Goal: Task Accomplishment & Management: Use online tool/utility

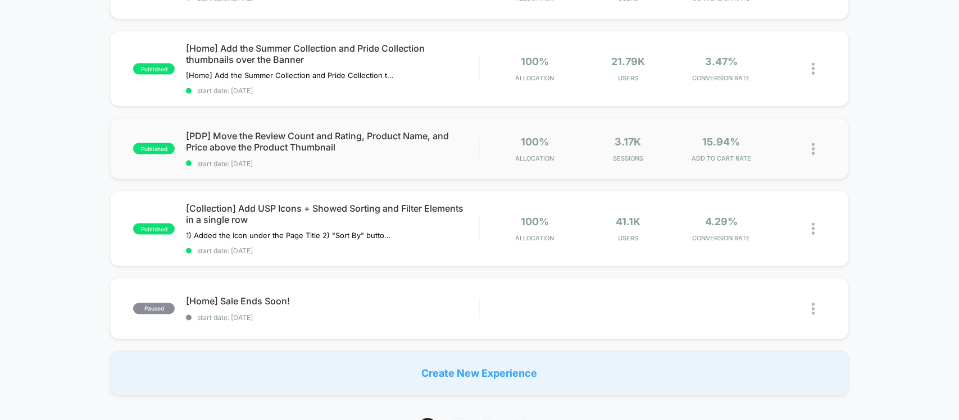
scroll to position [702, 0]
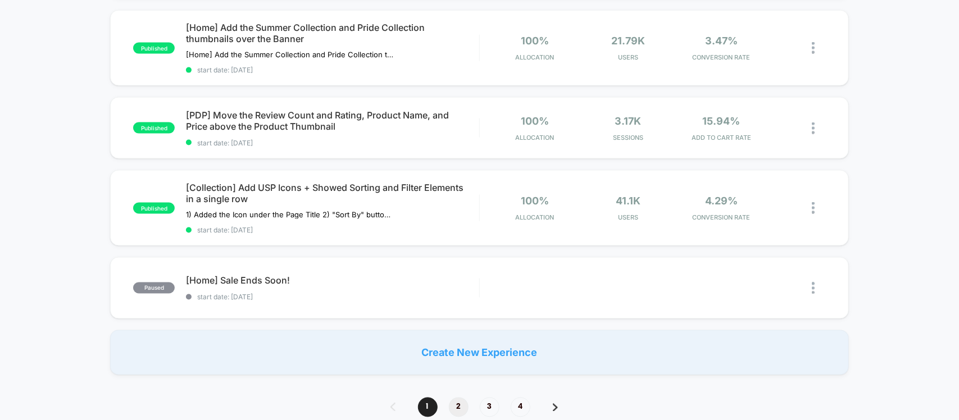
click at [458, 403] on span "2" at bounding box center [459, 408] width 20 height 20
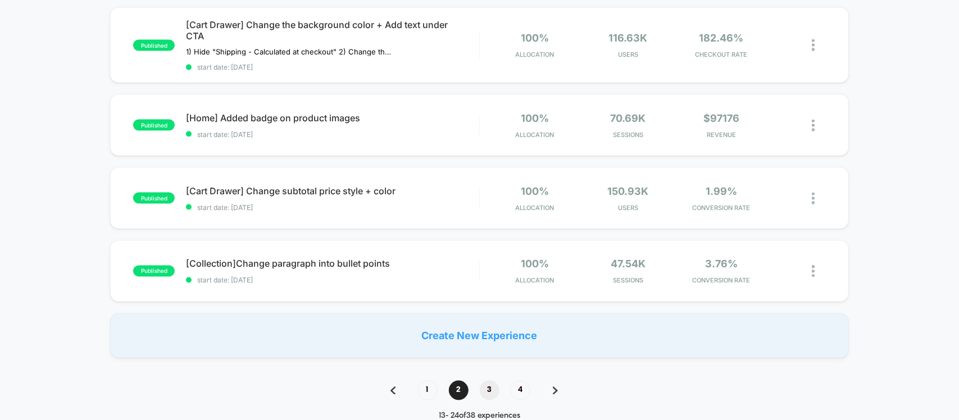
click at [492, 390] on span "3" at bounding box center [490, 391] width 20 height 20
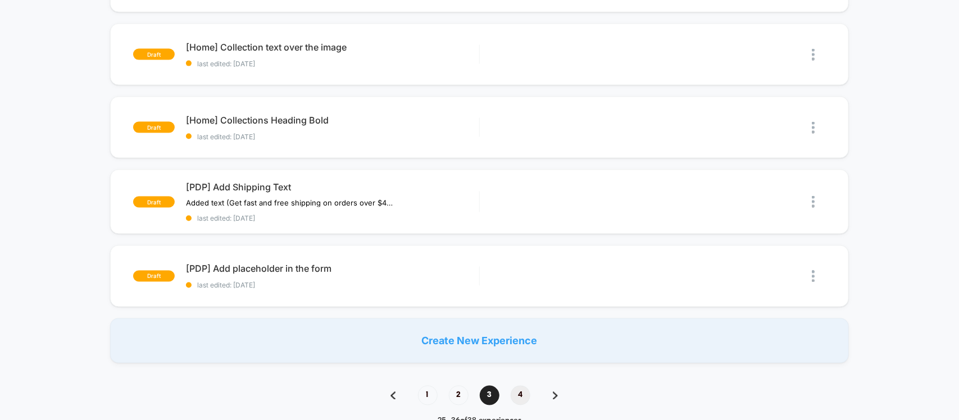
click at [518, 387] on span "4" at bounding box center [520, 396] width 20 height 20
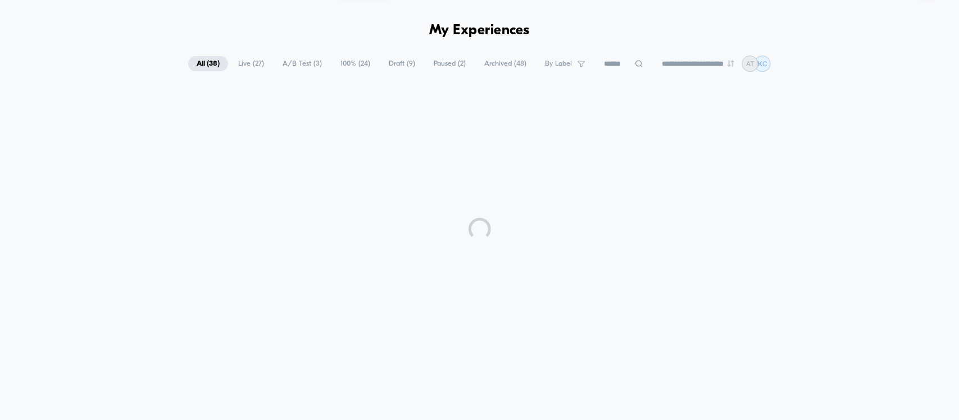
scroll to position [0, 0]
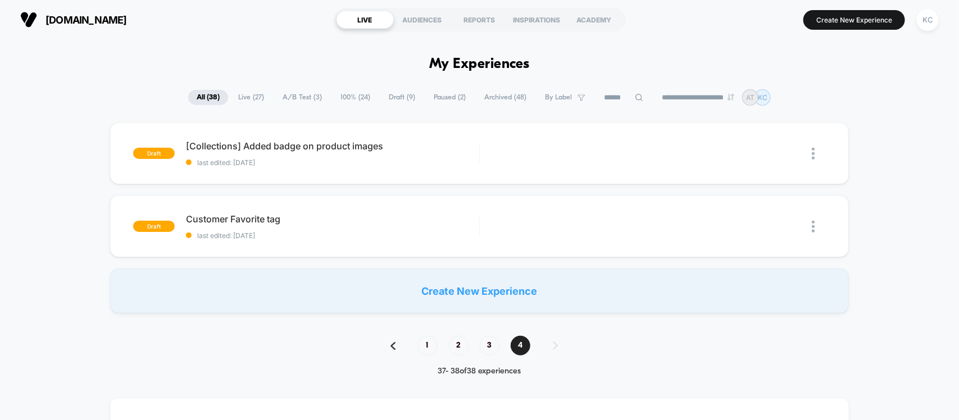
click at [345, 97] on span "100% ( 24 )" at bounding box center [355, 97] width 47 height 15
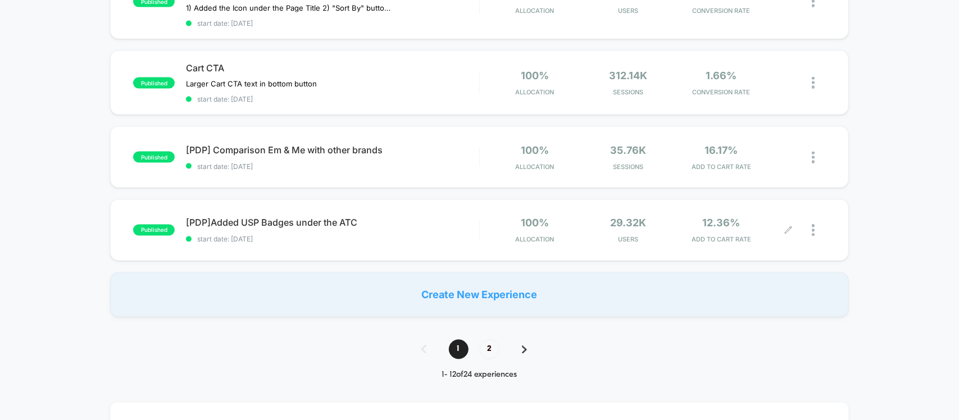
scroll to position [772, 0]
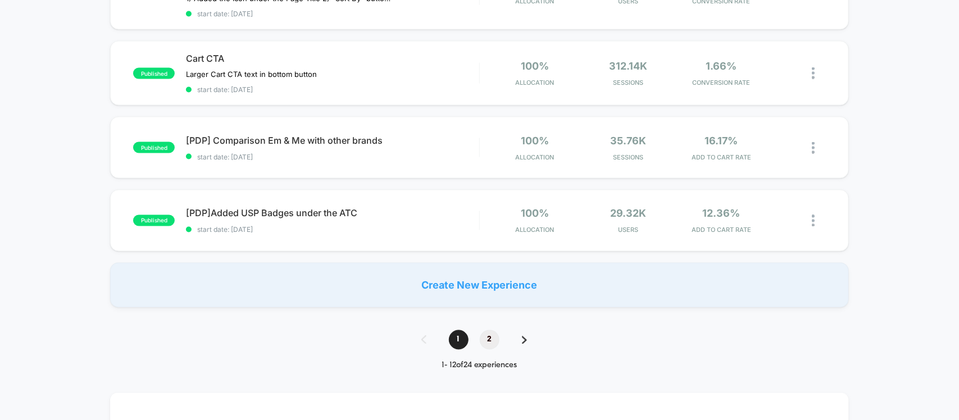
click at [485, 334] on span "2" at bounding box center [490, 340] width 20 height 20
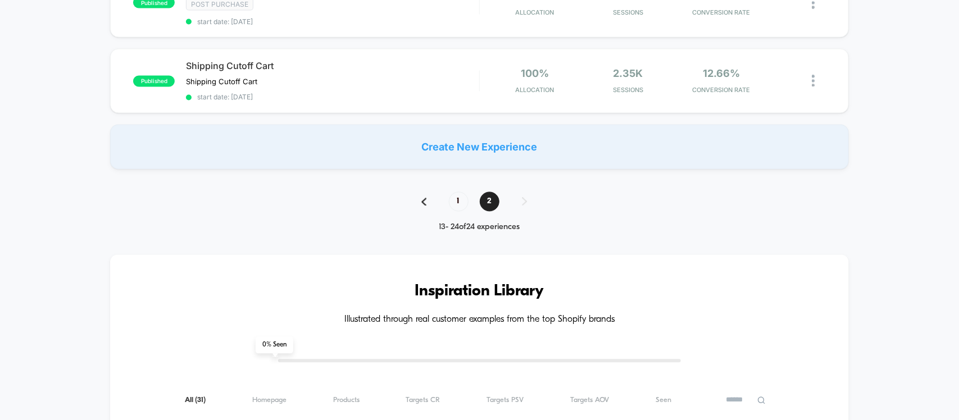
scroll to position [907, 0]
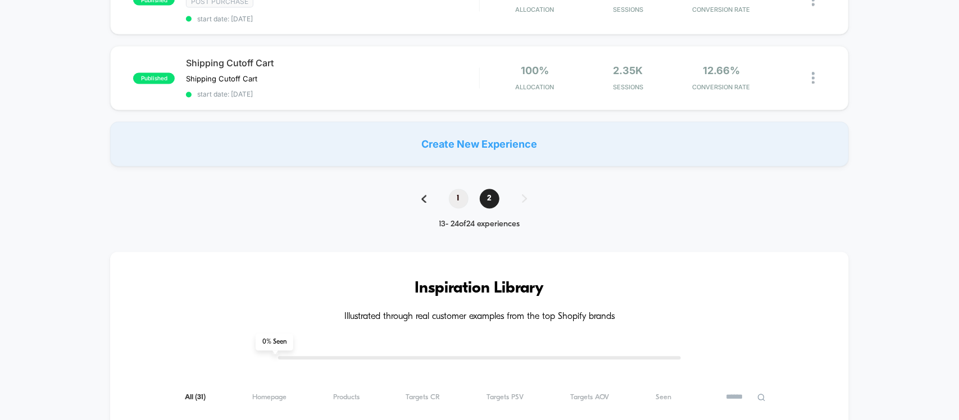
click at [461, 193] on span "1" at bounding box center [459, 199] width 20 height 20
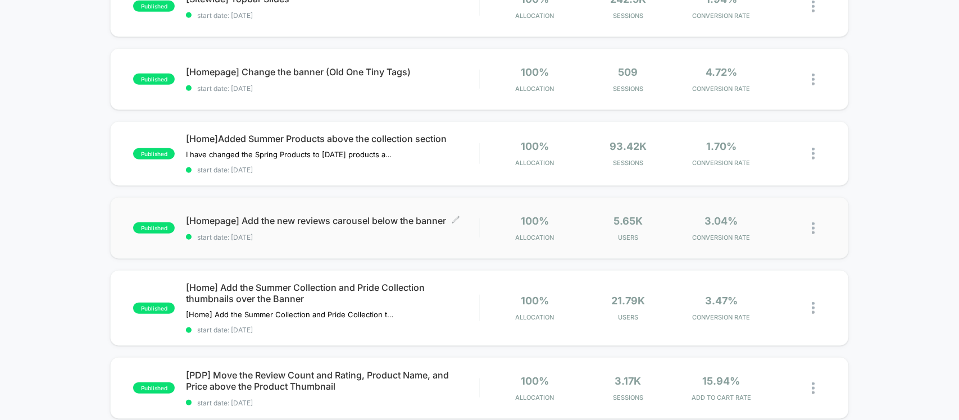
scroll to position [281, 0]
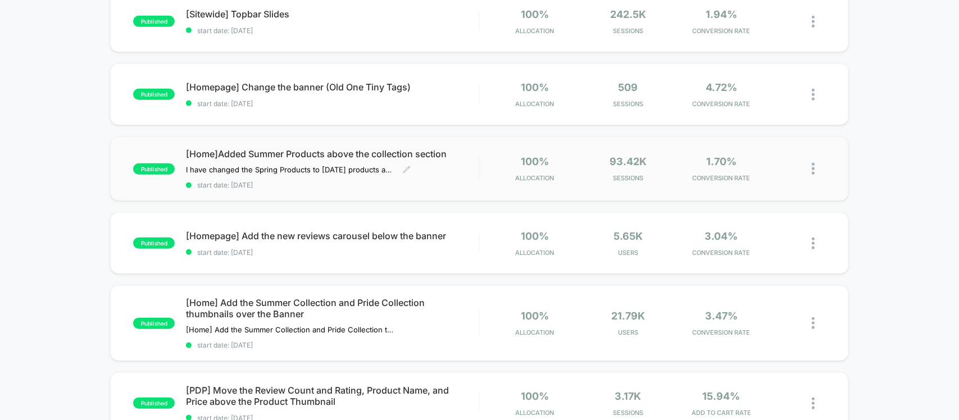
click at [310, 149] on span "[Home]Added Summer Products above the collection section" at bounding box center [332, 153] width 293 height 11
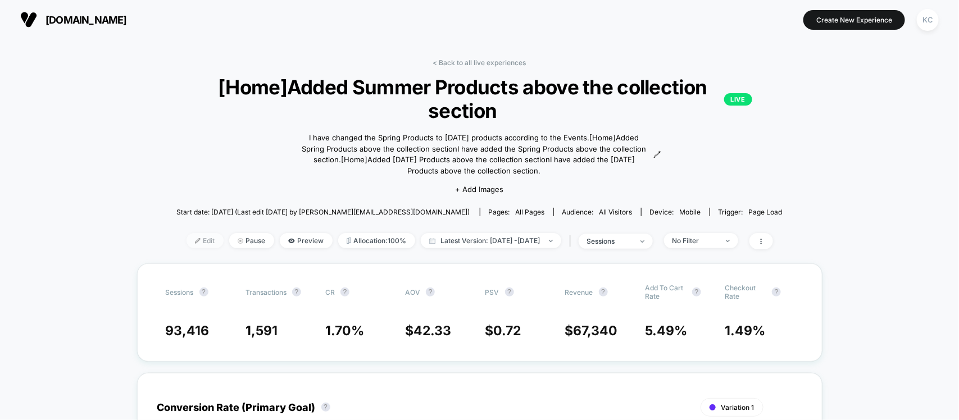
click at [187, 239] on span "Edit" at bounding box center [204, 240] width 37 height 15
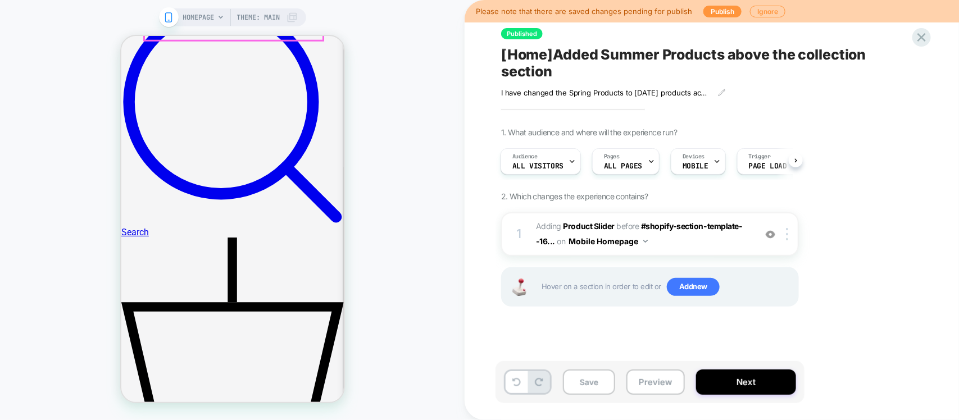
scroll to position [632, 0]
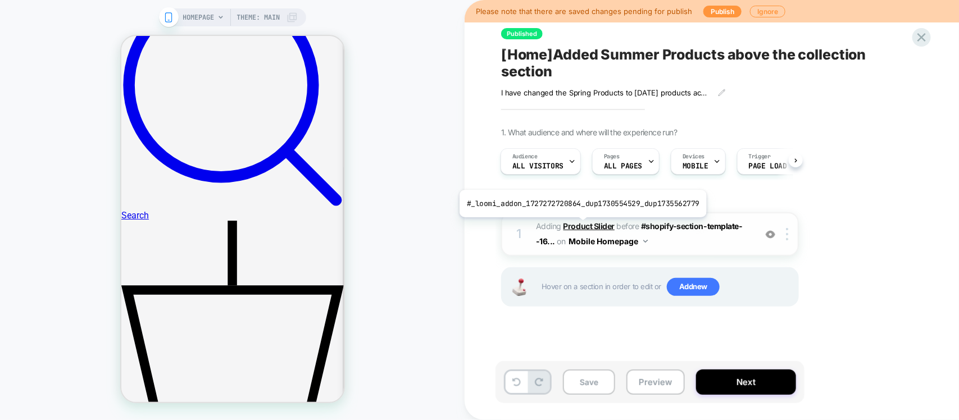
click at [580, 226] on b "Product Slider" at bounding box center [588, 226] width 51 height 10
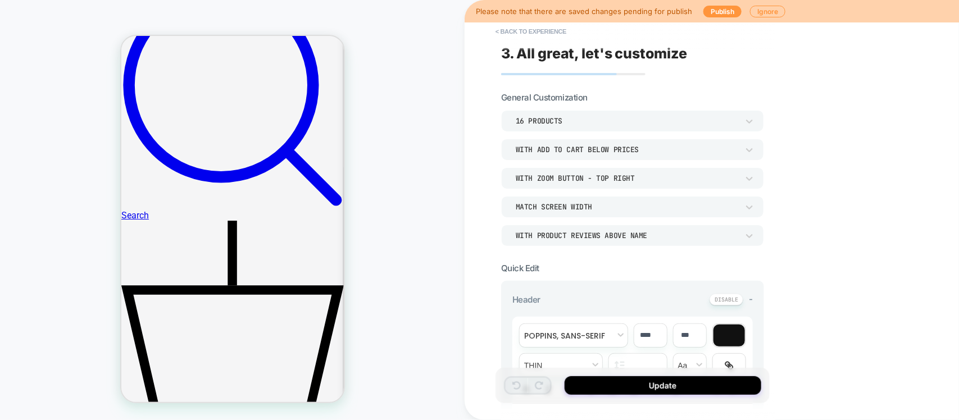
scroll to position [833, 0]
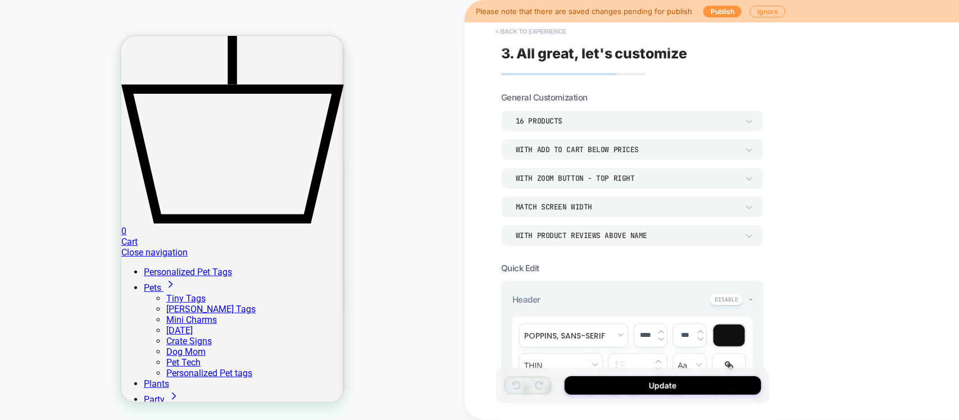
click at [500, 31] on button "< Back to experience" at bounding box center [531, 31] width 82 height 18
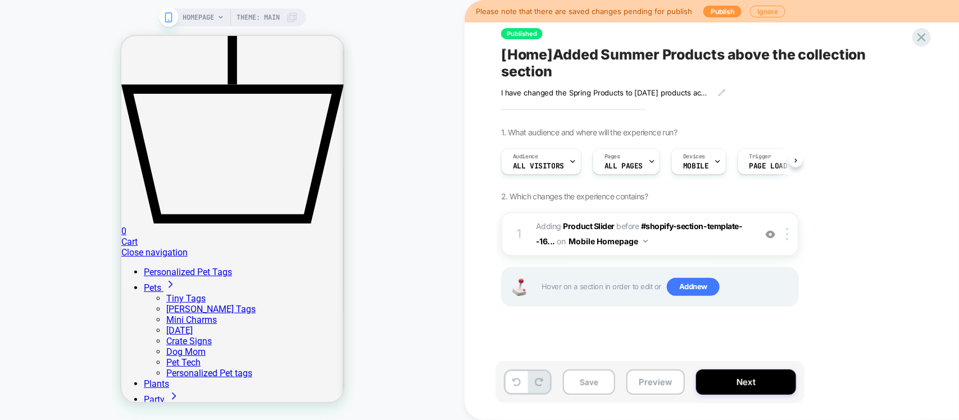
scroll to position [0, 1]
click at [923, 33] on icon at bounding box center [921, 37] width 15 height 15
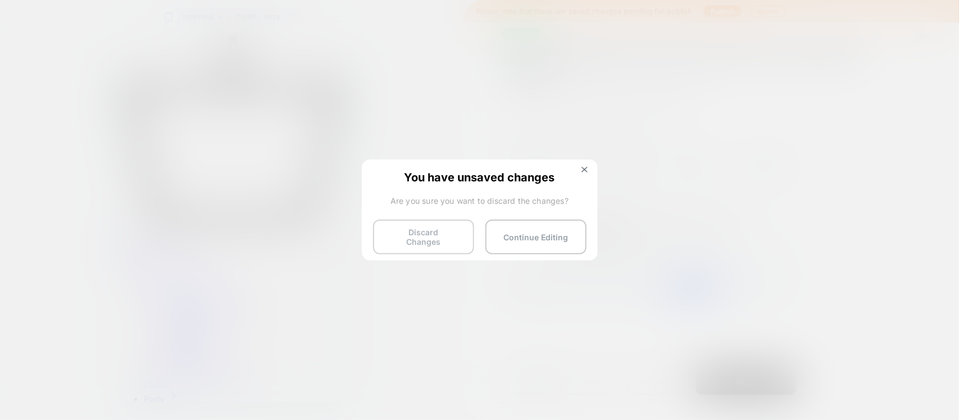
click at [417, 233] on button "Discard Changes" at bounding box center [423, 237] width 101 height 35
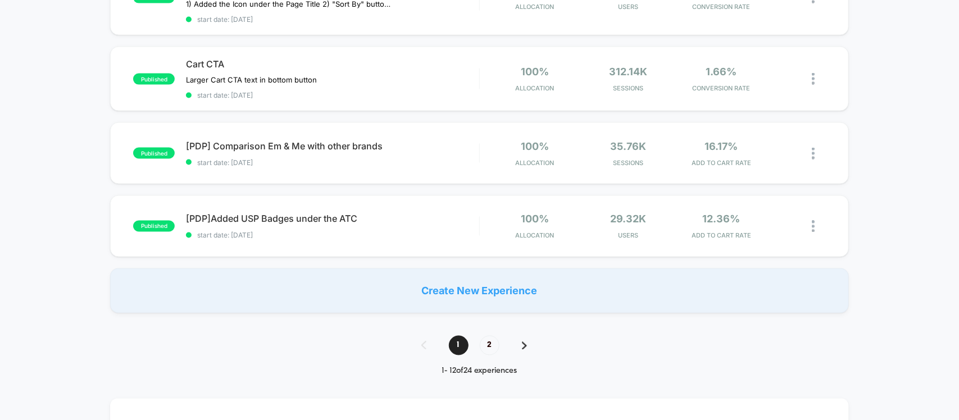
scroll to position [842, 0]
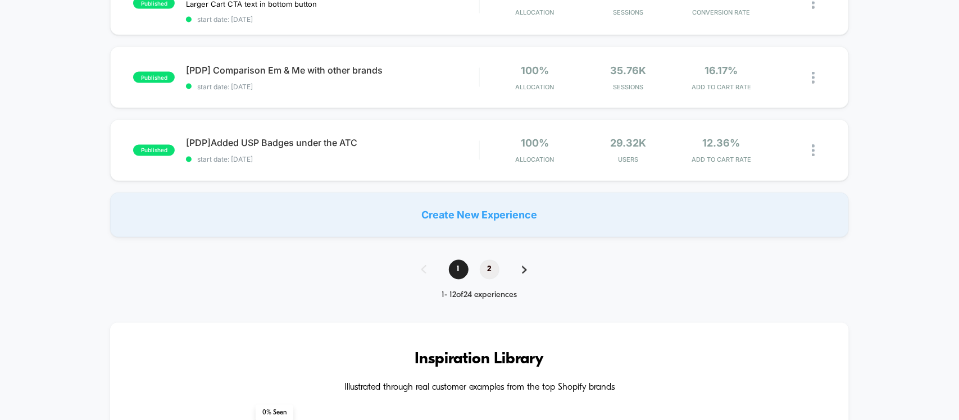
click at [490, 264] on span "2" at bounding box center [490, 270] width 20 height 20
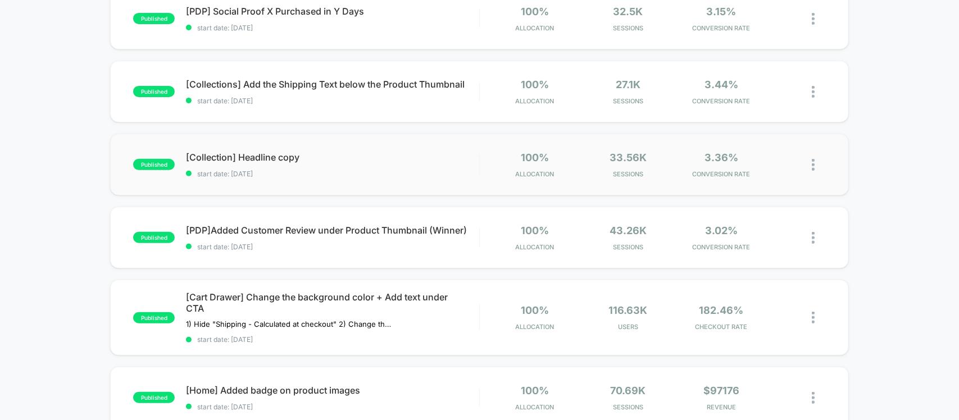
scroll to position [65, 0]
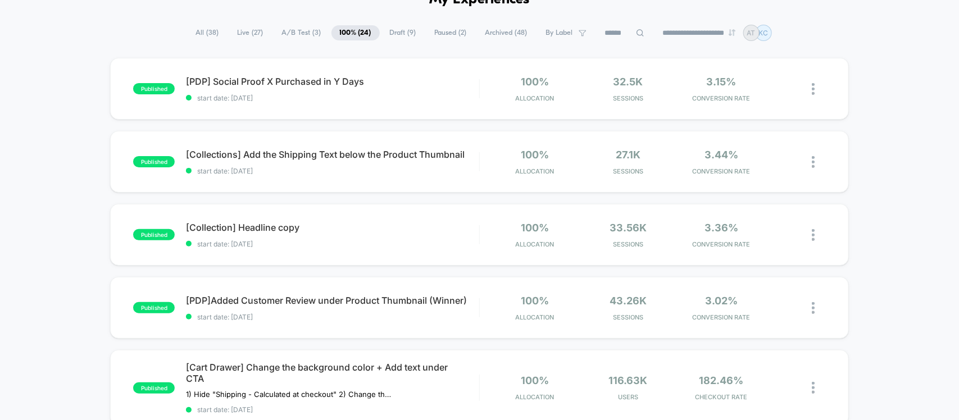
click at [287, 34] on span "A/B Test ( 3 )" at bounding box center [301, 32] width 56 height 15
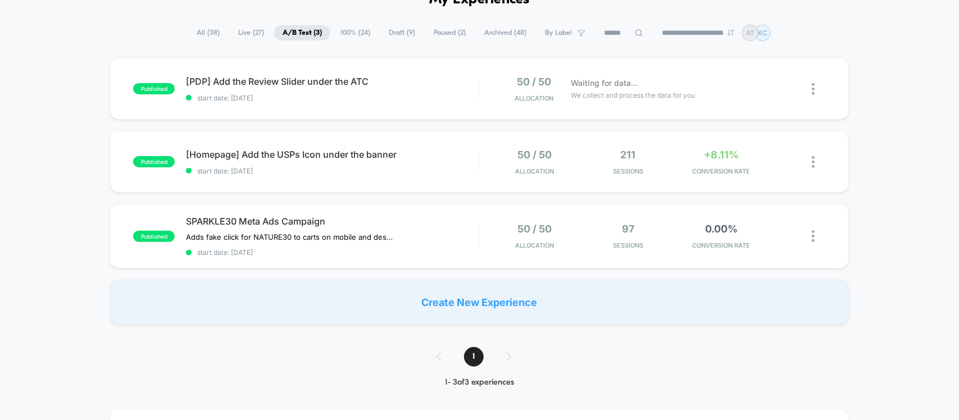
click at [339, 31] on span "100% ( 24 )" at bounding box center [355, 32] width 47 height 15
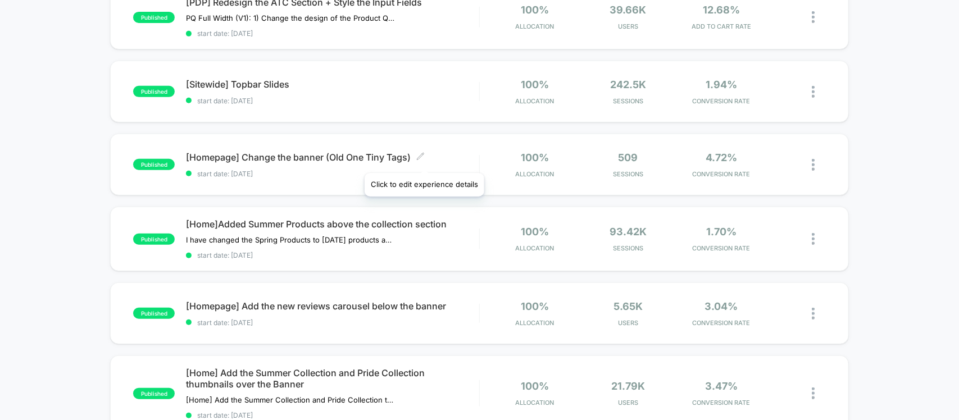
scroll to position [0, 0]
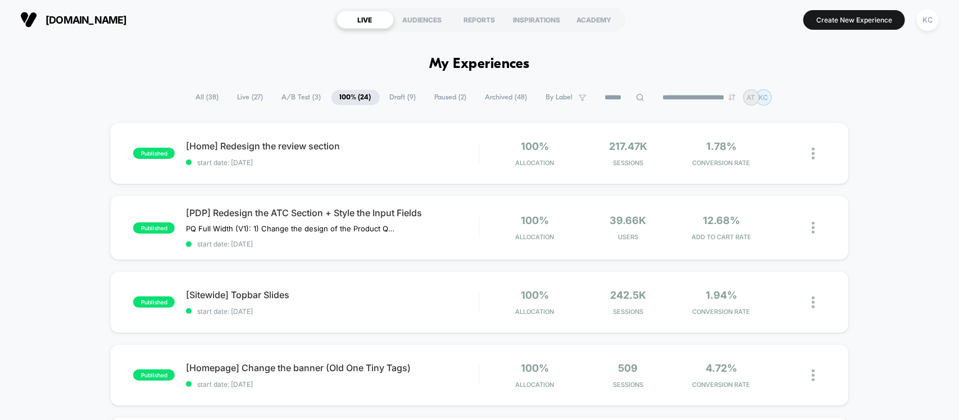
click at [245, 95] on span "Live ( 27 )" at bounding box center [250, 97] width 43 height 15
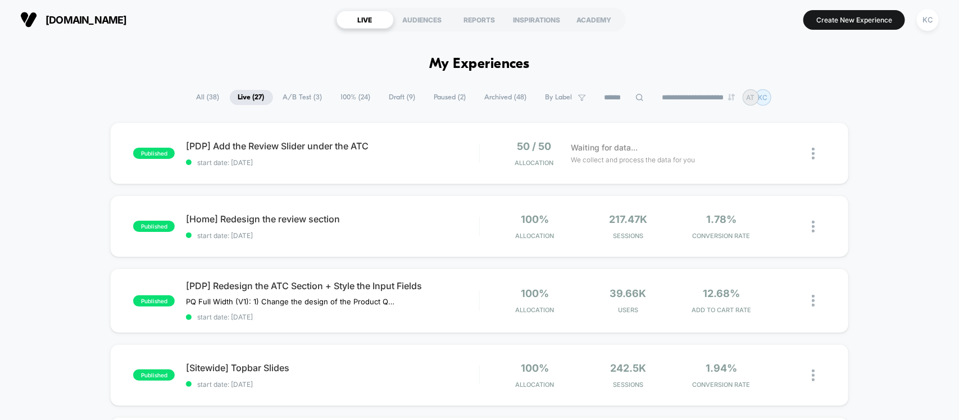
click at [350, 93] on span "100% ( 24 )" at bounding box center [355, 97] width 47 height 15
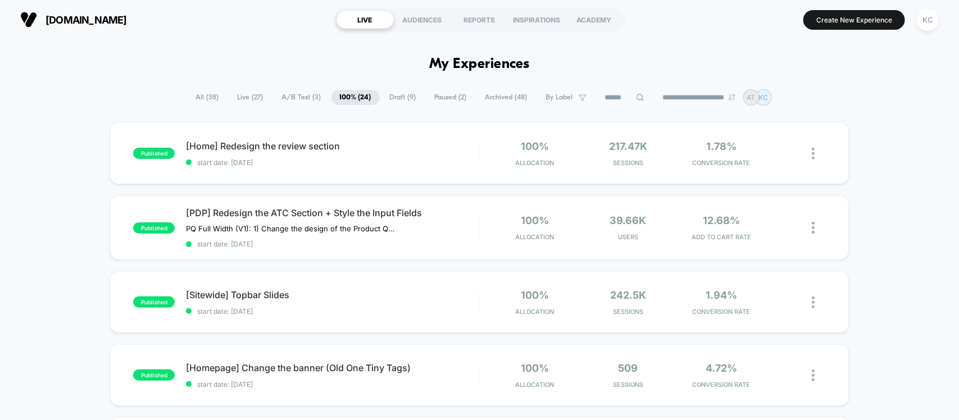
click at [241, 94] on span "Live ( 27 )" at bounding box center [250, 97] width 43 height 15
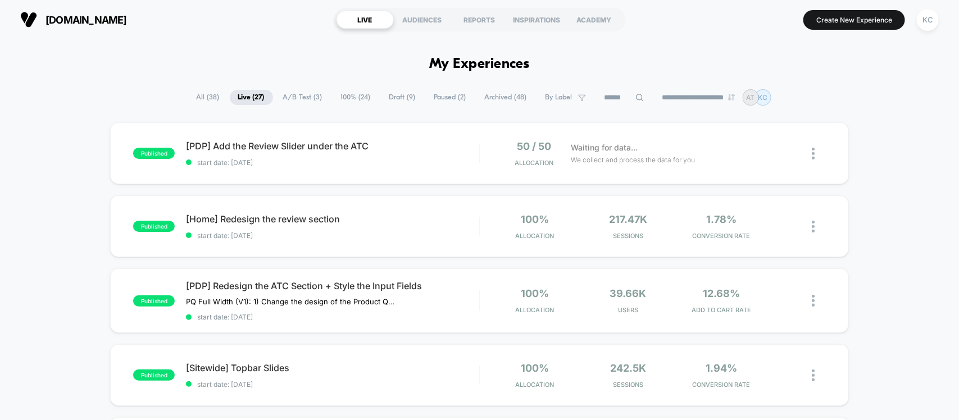
click at [635, 99] on icon at bounding box center [639, 97] width 8 height 8
click at [635, 97] on input "******" at bounding box center [624, 97] width 112 height 13
click at [616, 97] on input "******" at bounding box center [624, 97] width 112 height 13
type input "*"
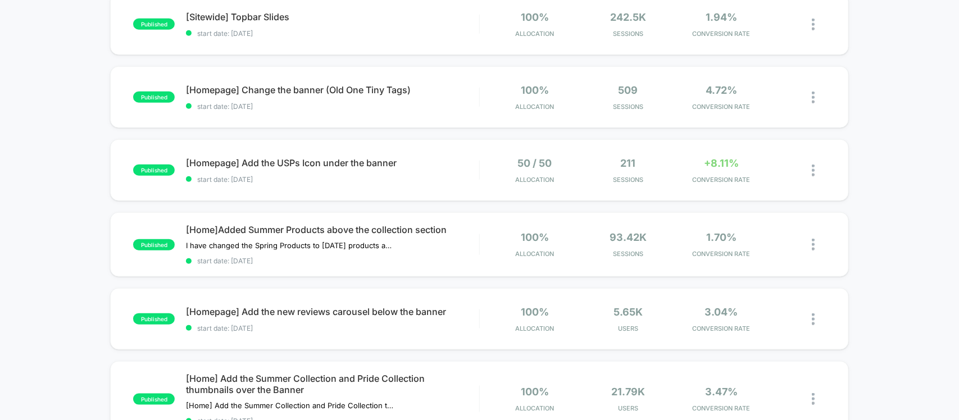
scroll to position [421, 0]
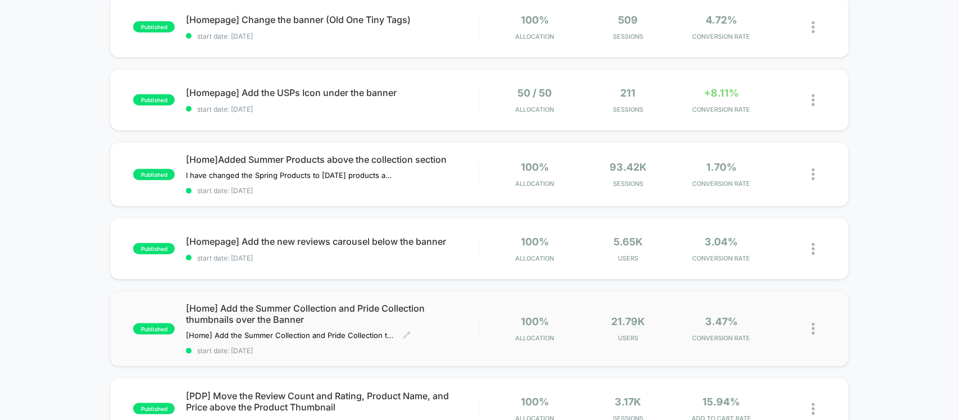
click at [284, 313] on span "[Home] Add the Summer Collection and Pride Collection thumbnails over the Banner" at bounding box center [332, 314] width 293 height 22
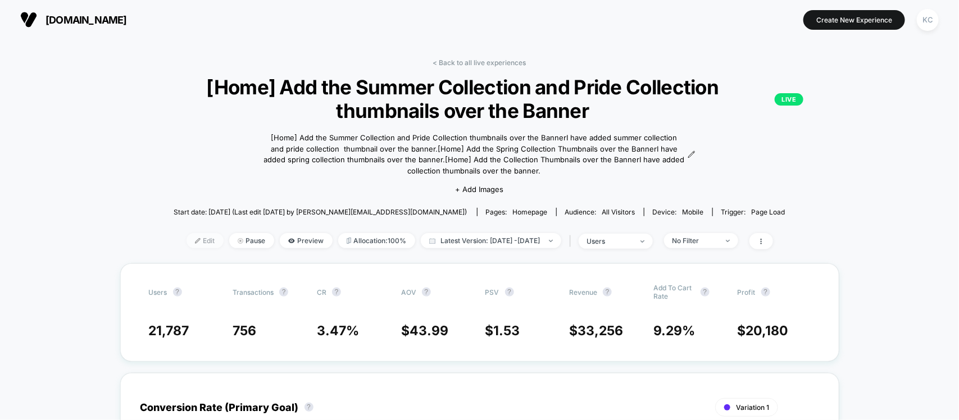
click at [194, 239] on span "Edit" at bounding box center [204, 240] width 37 height 15
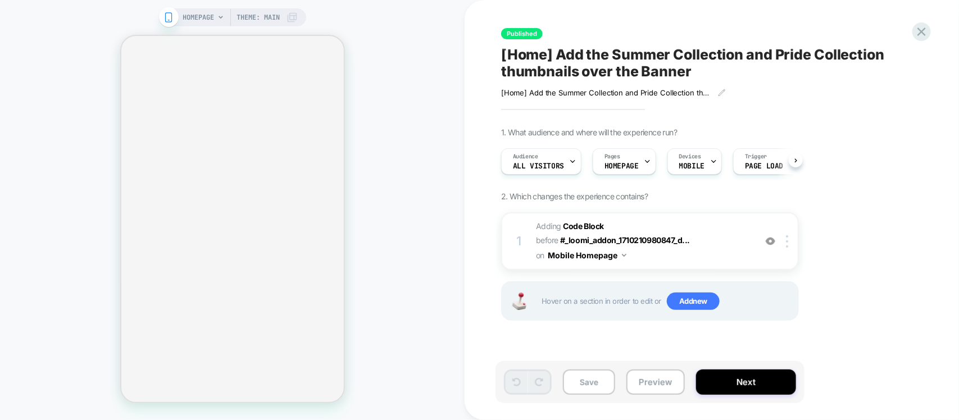
scroll to position [0, 1]
click at [925, 30] on icon at bounding box center [921, 31] width 15 height 15
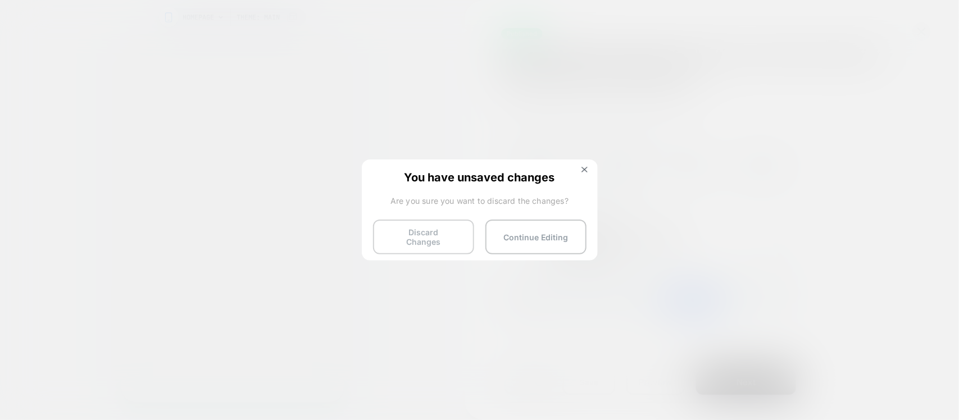
click at [421, 239] on button "Discard Changes" at bounding box center [423, 237] width 101 height 35
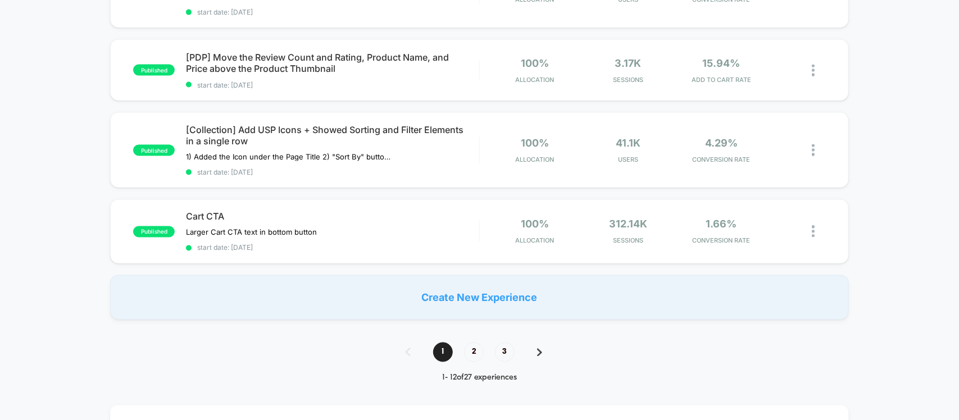
scroll to position [772, 0]
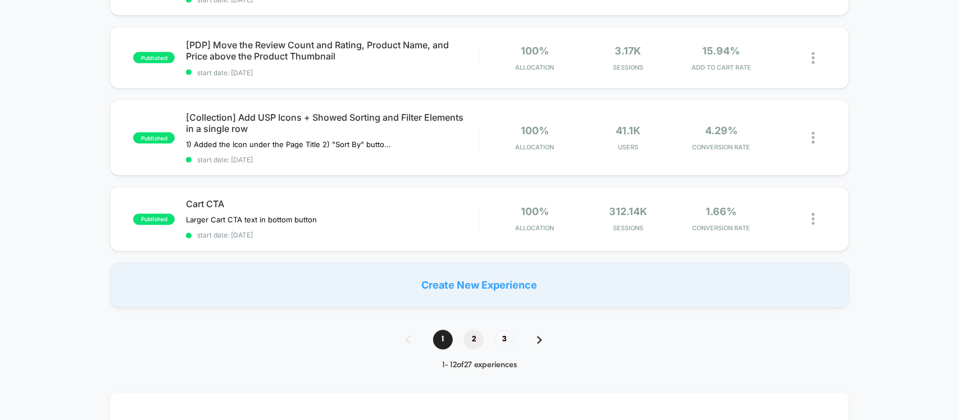
click at [473, 332] on span "2" at bounding box center [474, 340] width 20 height 20
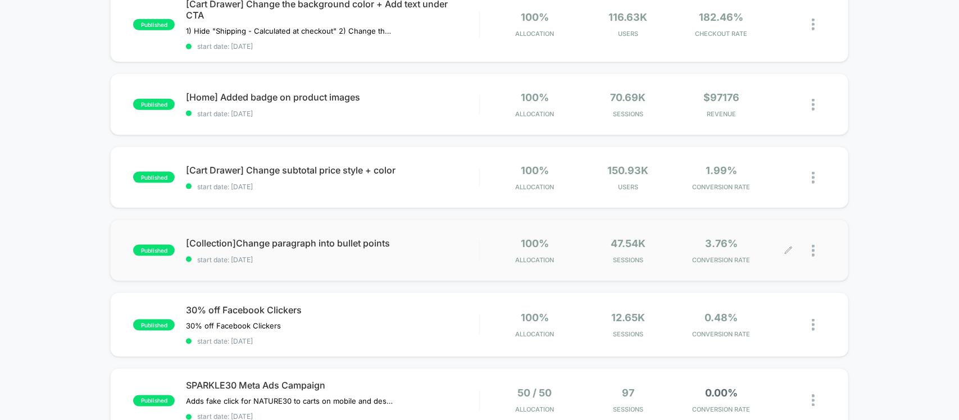
scroll to position [632, 0]
